Goal: Book appointment/travel/reservation

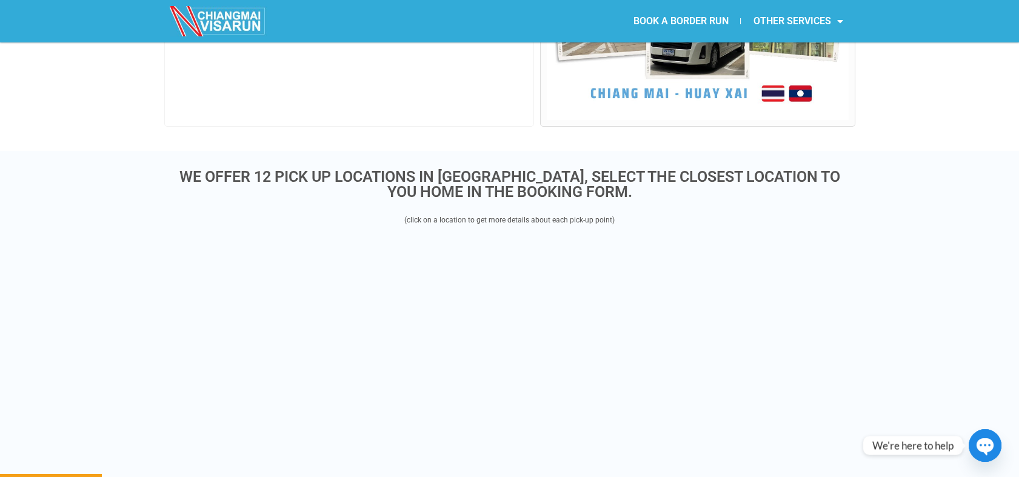
scroll to position [202, 0]
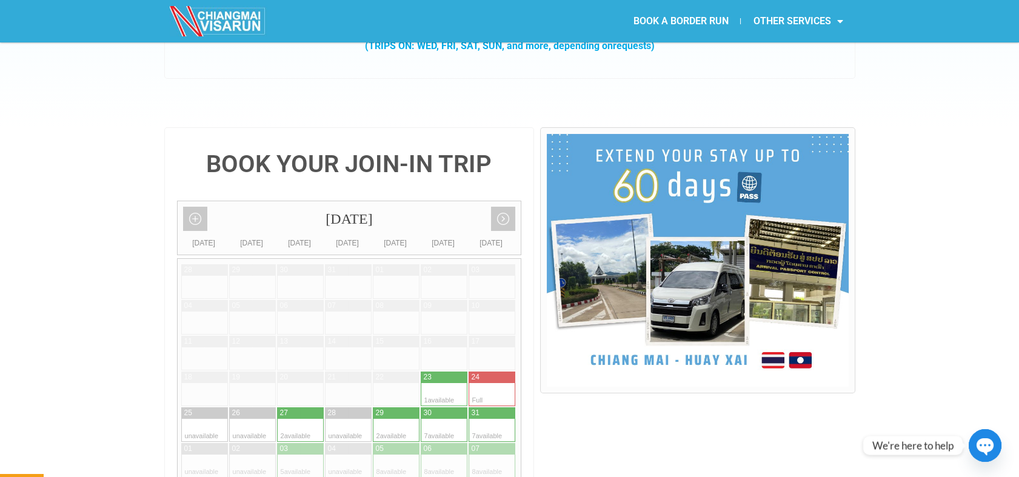
click at [434, 371] on div at bounding box center [433, 377] width 24 height 12
type input "23 August 2025"
radio input "true"
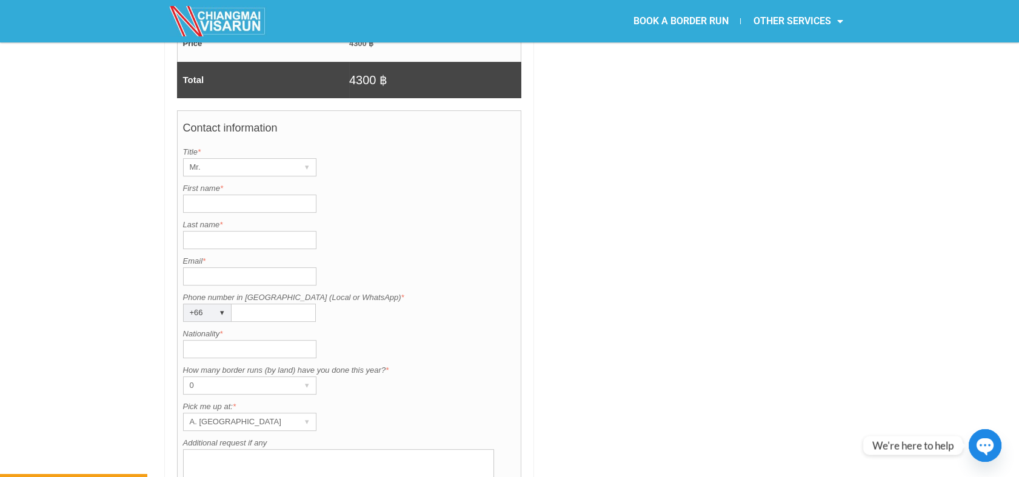
scroll to position [903, 0]
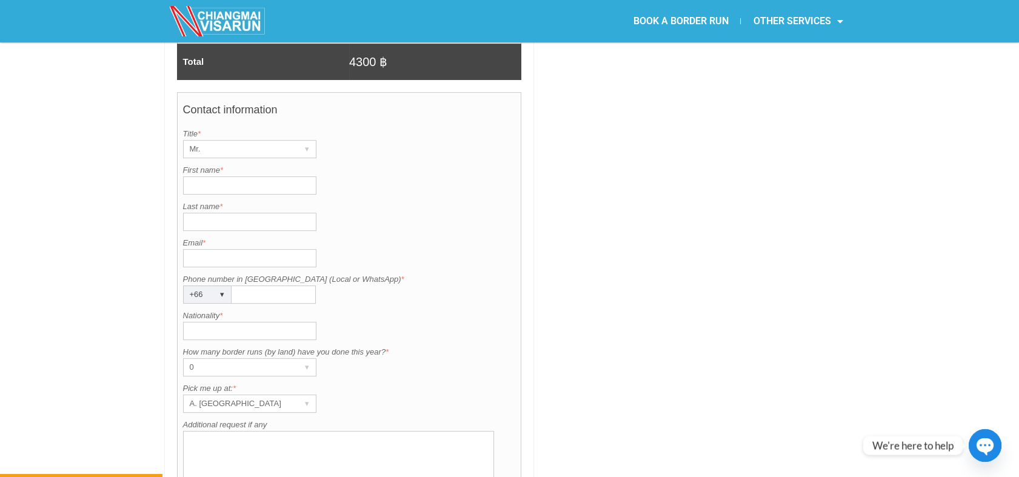
click at [217, 176] on input "First name *" at bounding box center [249, 185] width 133 height 18
paste input "Karl Pollin"
drag, startPoint x: 247, startPoint y: 154, endPoint x: 205, endPoint y: 155, distance: 41.8
click at [205, 176] on input "Karl Pollin" at bounding box center [249, 185] width 133 height 18
type input "Karl"
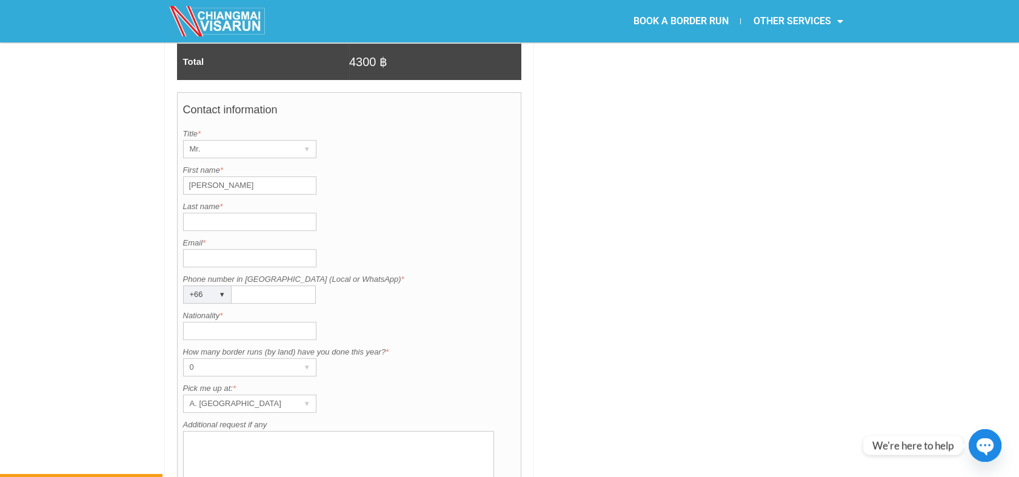
click at [199, 213] on input "Last name *" at bounding box center [249, 222] width 133 height 18
paste input "Pollin"
type input "Pollin"
click at [230, 249] on input "Email *" at bounding box center [249, 258] width 133 height 18
paste input "Joestarlord@gmail.com"
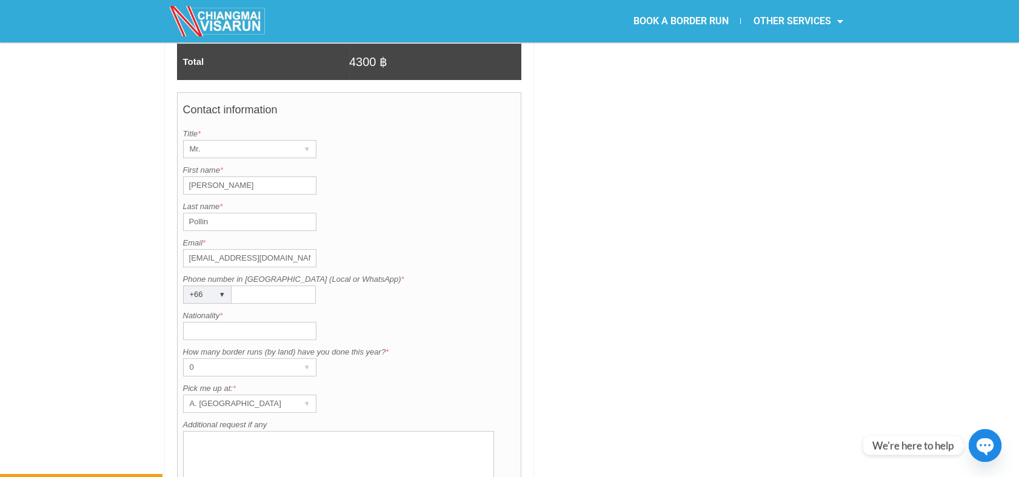
click at [188, 249] on input "Joestarlord@gmail.com" at bounding box center [249, 258] width 133 height 18
type input "Joestarlord@gmail.com"
click at [271, 285] on input "Phone number in Thailand (Local or WhatsApp) *" at bounding box center [273, 294] width 84 height 18
click at [210, 285] on div "+66 ▾" at bounding box center [207, 294] width 48 height 18
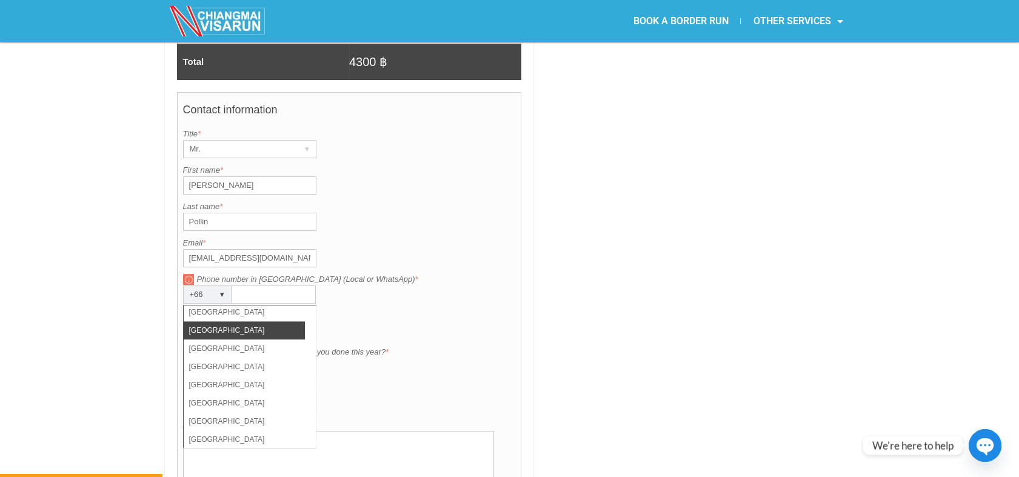
scroll to position [3946, 0]
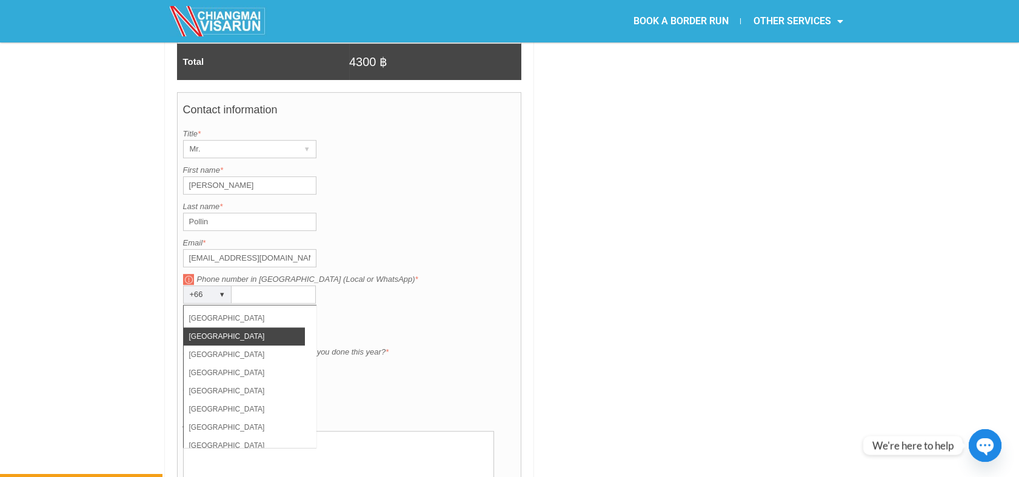
click at [244, 327] on li "United Kingdom" at bounding box center [244, 336] width 121 height 18
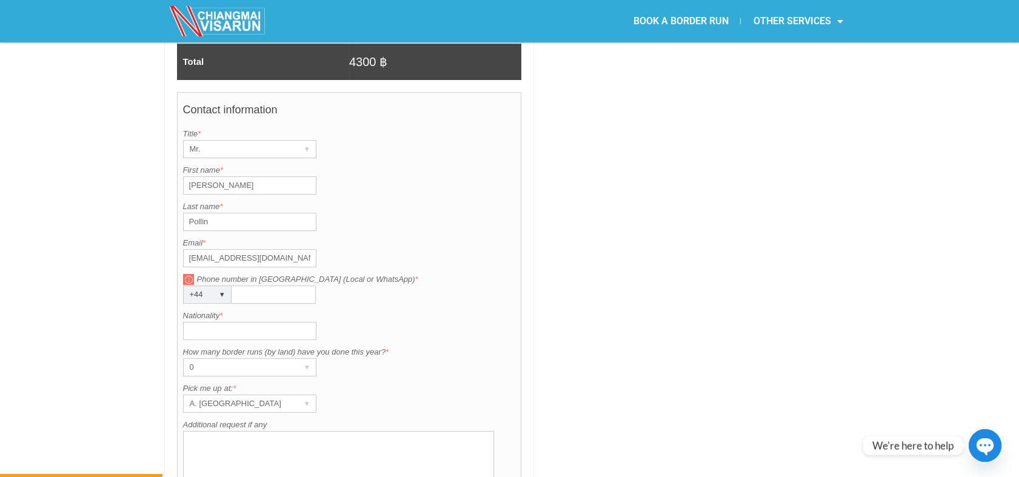
click at [249, 285] on input "Phone number in Thailand (Local or WhatsApp) *" at bounding box center [273, 294] width 84 height 18
paste input "44793424328"
click at [244, 285] on input "44793424328" at bounding box center [273, 294] width 84 height 18
drag, startPoint x: 285, startPoint y: 263, endPoint x: 216, endPoint y: 259, distance: 68.6
click at [216, 273] on div "Phone number in Thailand (Local or WhatsApp) is required. Phone number in Thail…" at bounding box center [349, 288] width 333 height 30
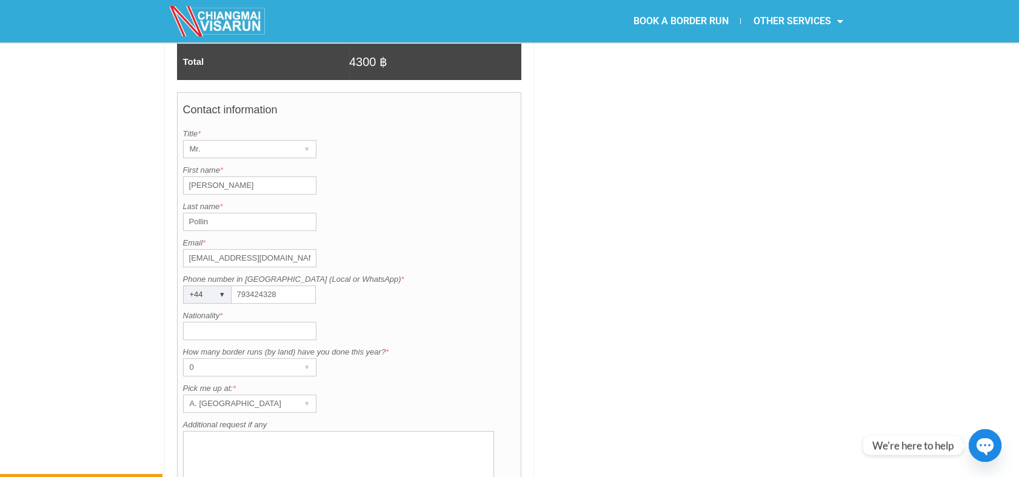
paste input "6"
type input "7934243286"
click at [211, 322] on input "Nationality *" at bounding box center [249, 331] width 133 height 18
type input "British"
click at [232, 395] on div "A. Centara Riverside Hotel" at bounding box center [238, 403] width 109 height 17
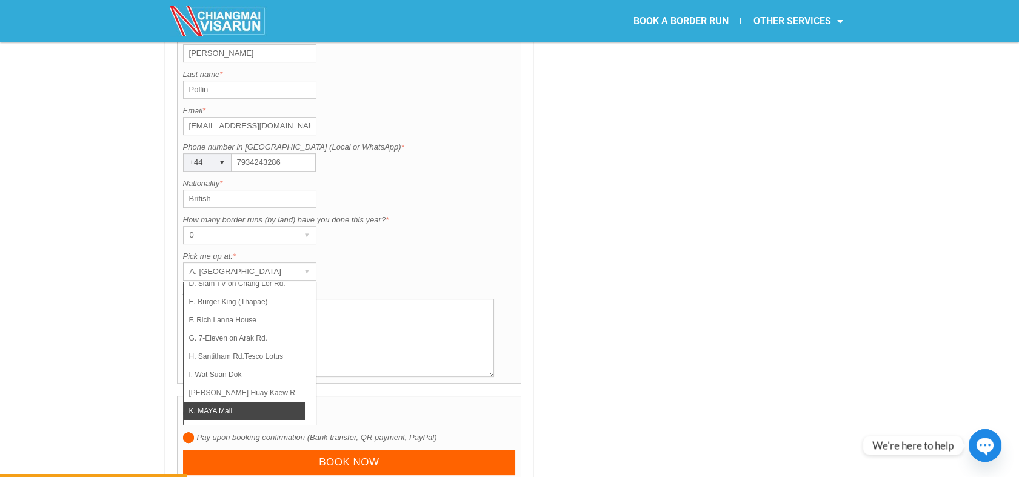
scroll to position [1037, 0]
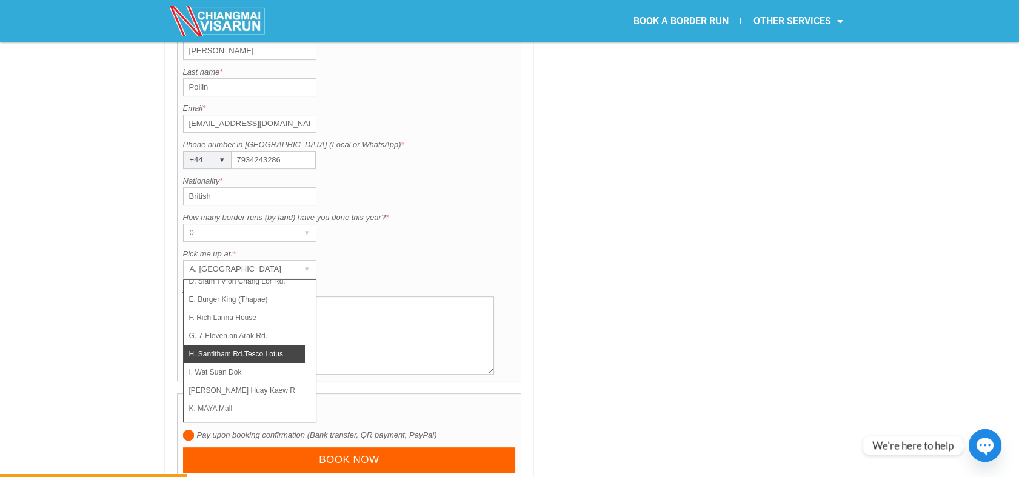
click at [240, 345] on li "H. Santitham Rd.Tesco Lotus" at bounding box center [244, 354] width 121 height 18
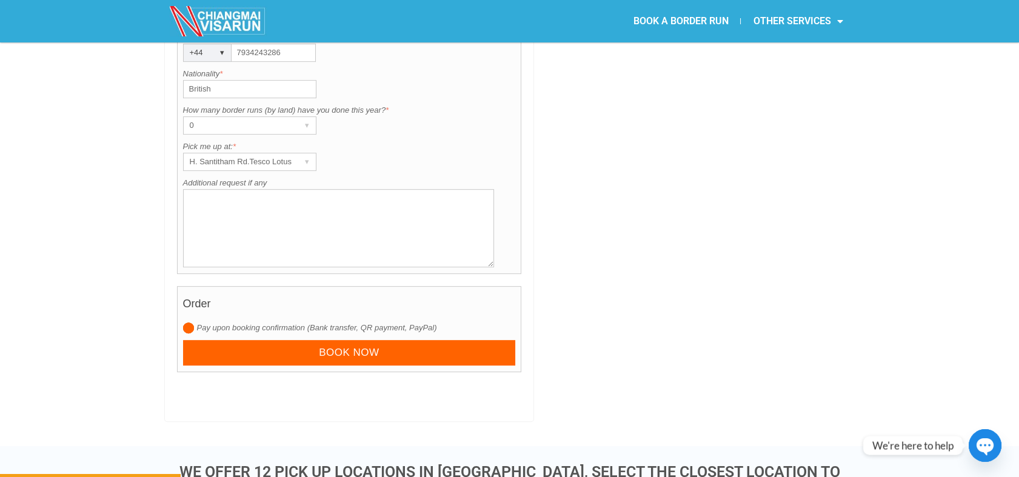
scroll to position [1307, 0]
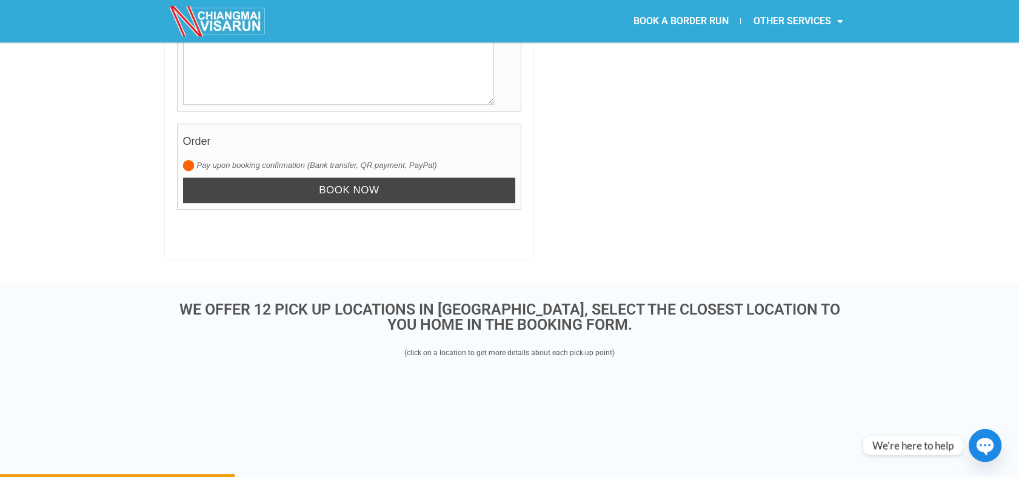
click at [349, 178] on input "Book now" at bounding box center [349, 191] width 333 height 26
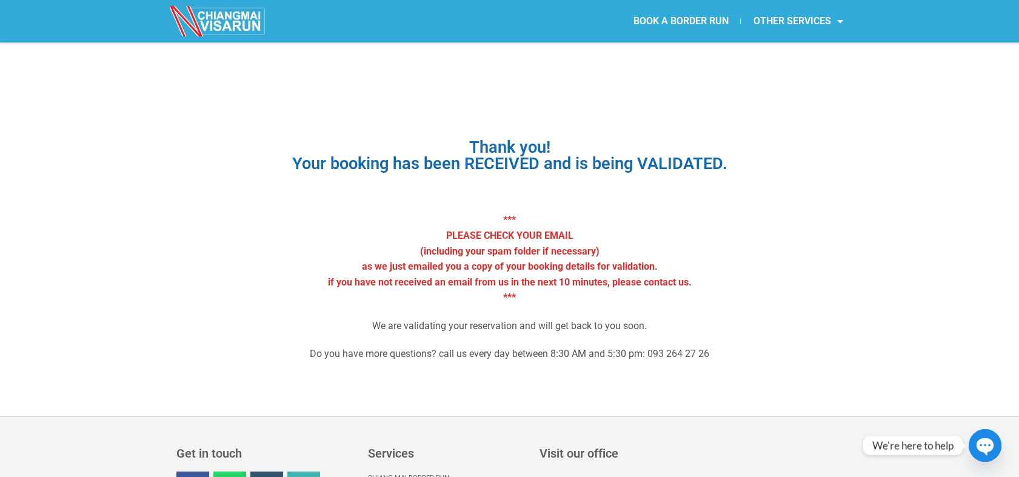
click at [664, 19] on link "BOOK A BORDER RUN" at bounding box center [680, 21] width 119 height 28
